Goal: Information Seeking & Learning: Find specific fact

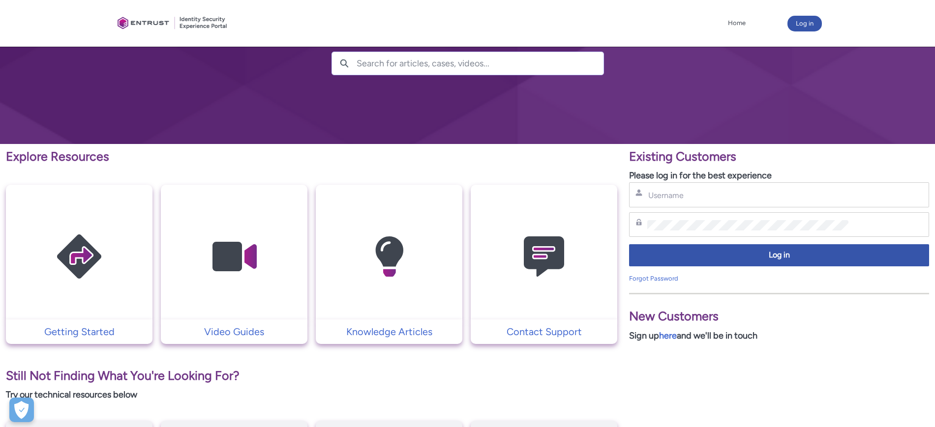
scroll to position [68, 0]
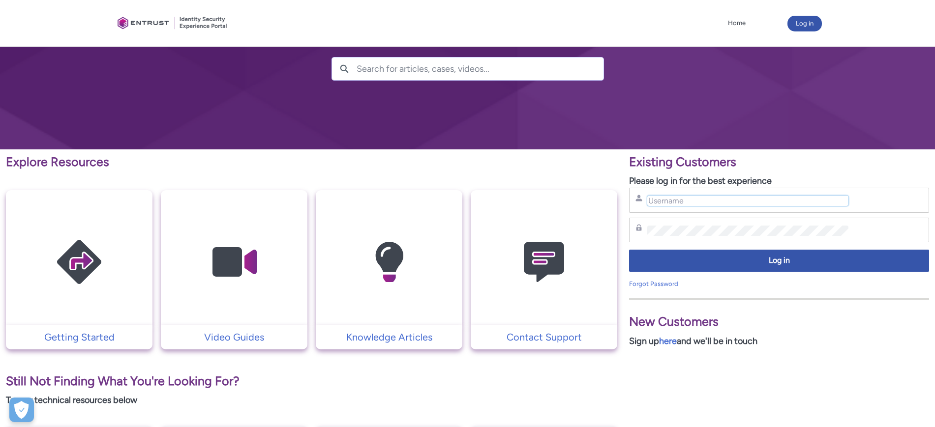
click at [672, 201] on input "Username" at bounding box center [747, 201] width 201 height 10
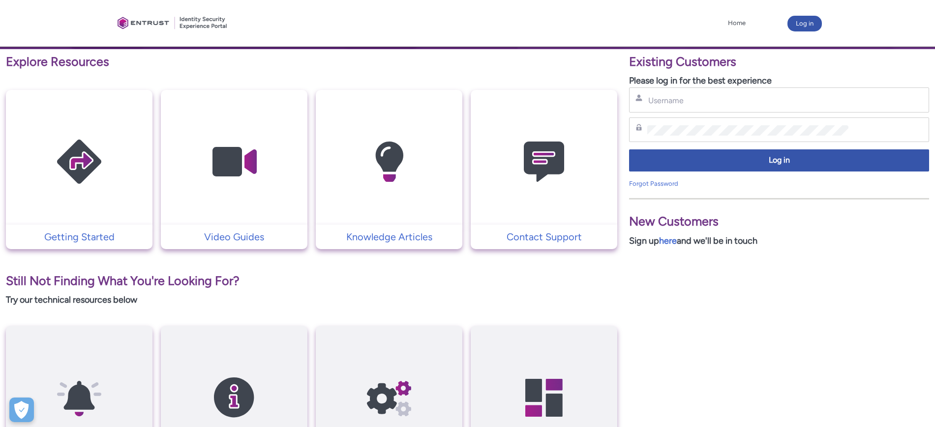
scroll to position [0, 0]
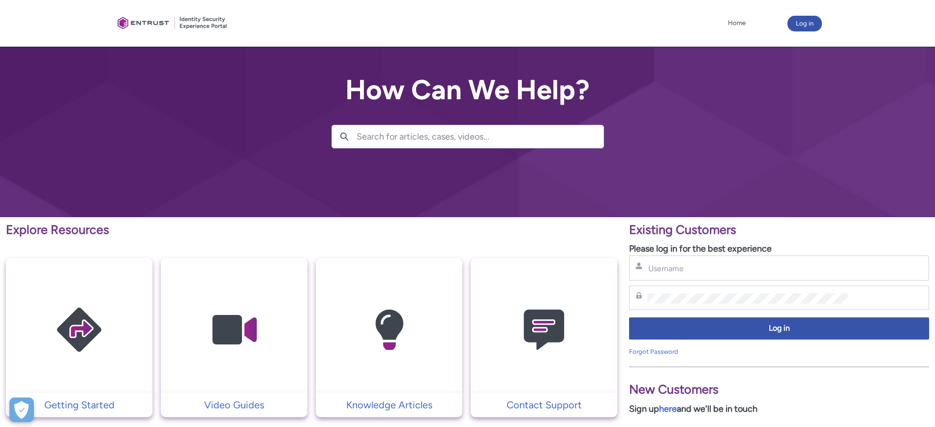
click at [461, 140] on input "Search for articles, cases, videos..." at bounding box center [479, 136] width 247 height 23
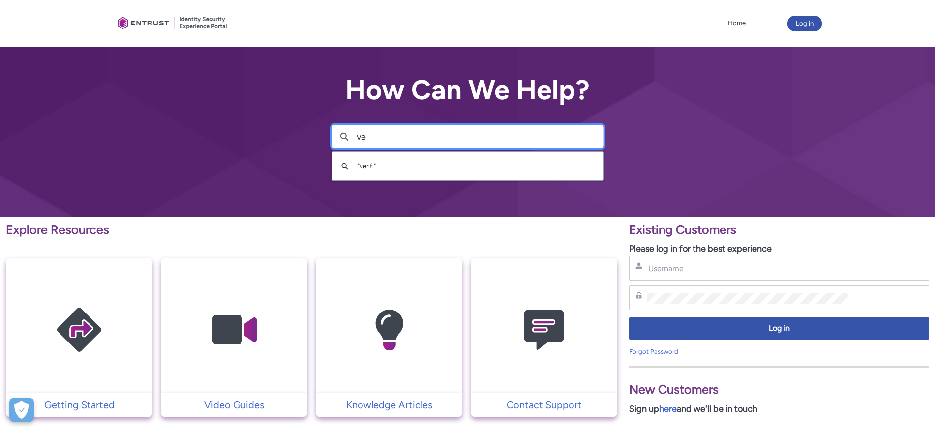
type input "v"
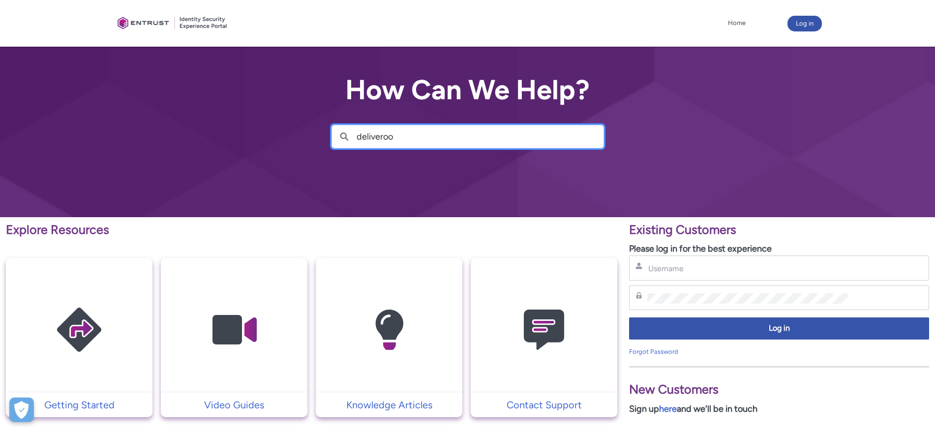
type input "deliveroo"
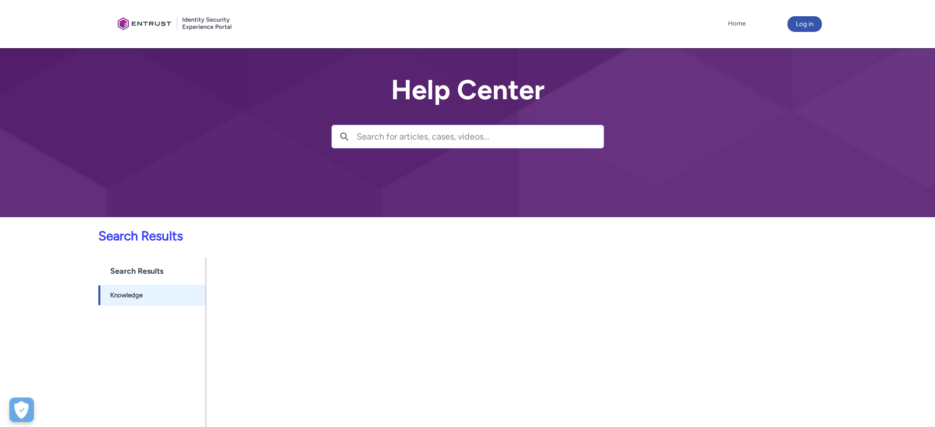
scroll to position [27, 0]
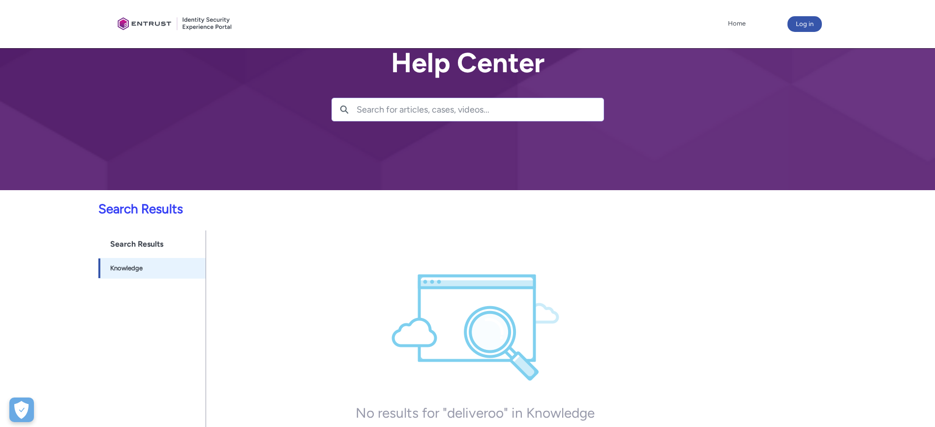
click at [441, 115] on input "Search for articles, cases, videos..." at bounding box center [479, 109] width 247 height 23
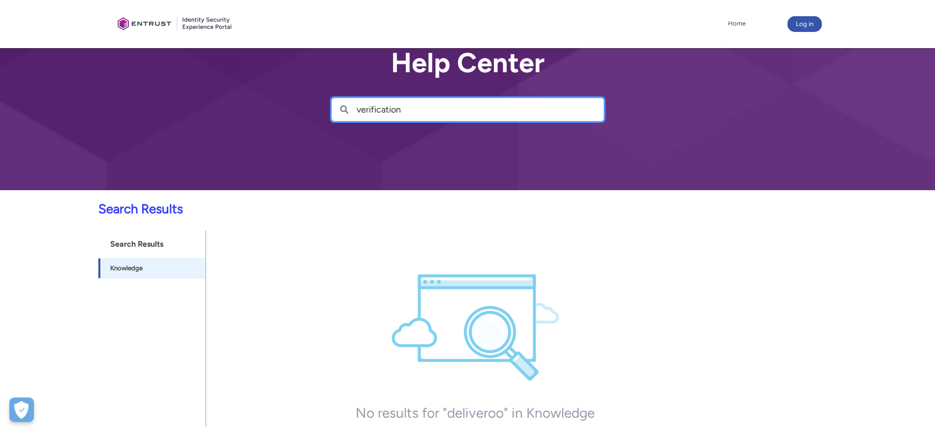
type input "verification"
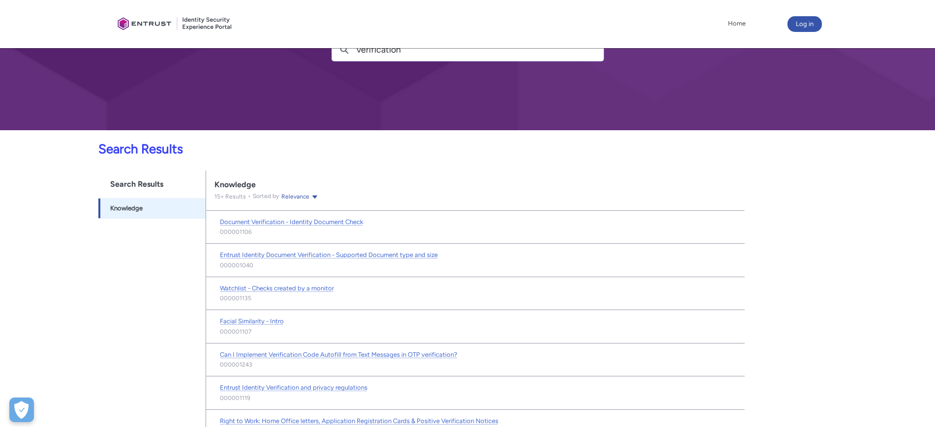
scroll to position [89, 0]
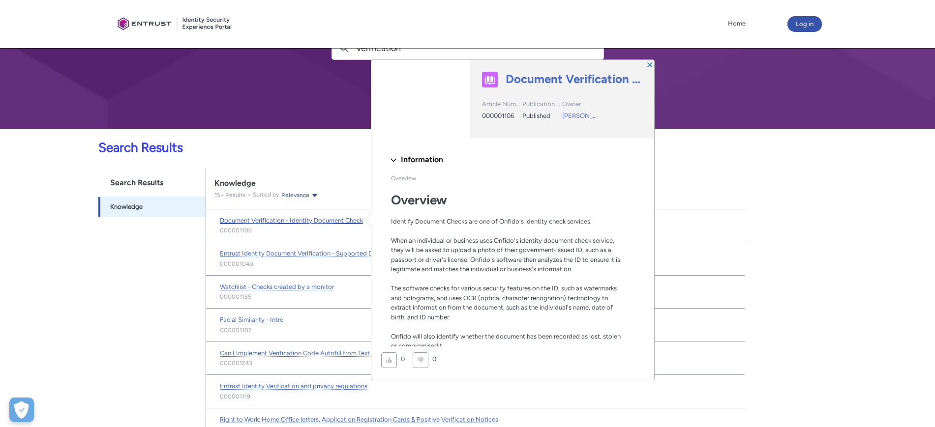
click at [282, 221] on span "Document Verification - Identity Document Check" at bounding box center [291, 220] width 143 height 7
